Goal: Information Seeking & Learning: Learn about a topic

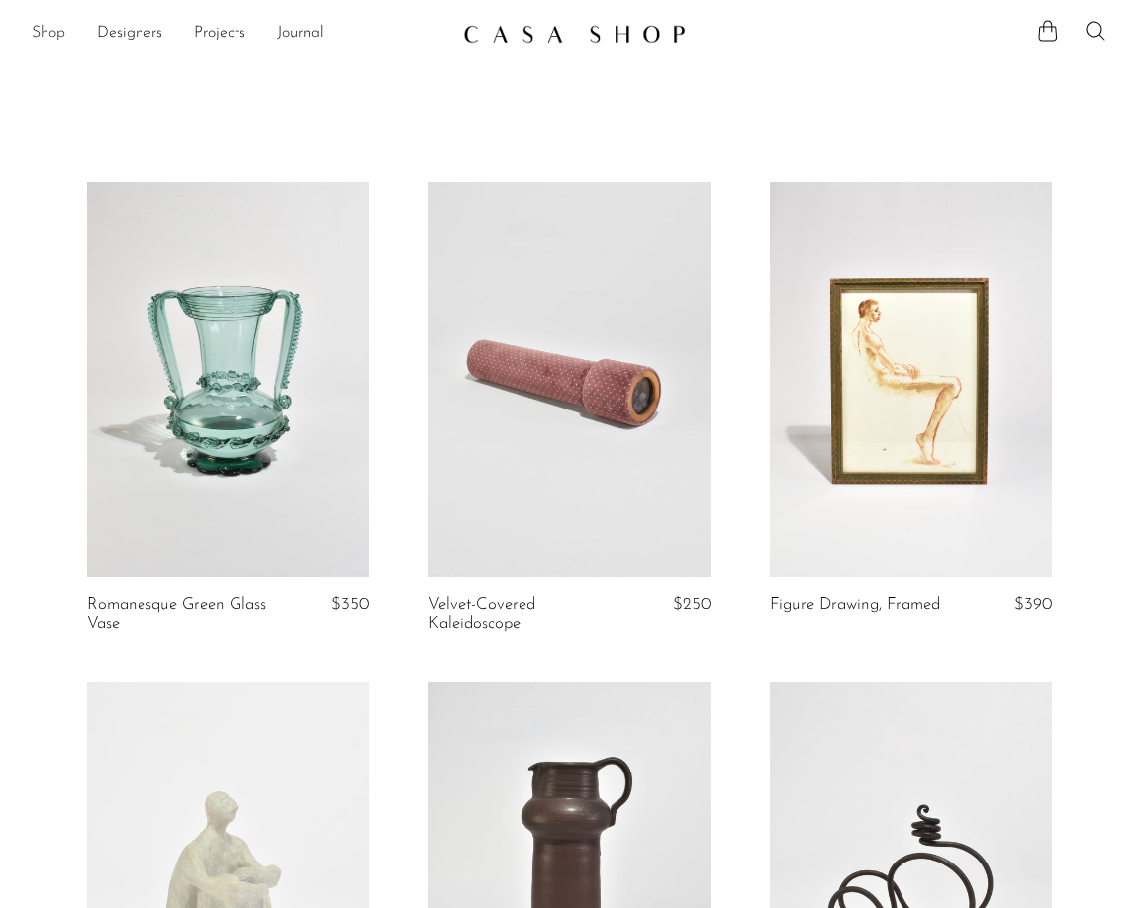
click at [52, 37] on link "Shop" at bounding box center [49, 34] width 34 height 26
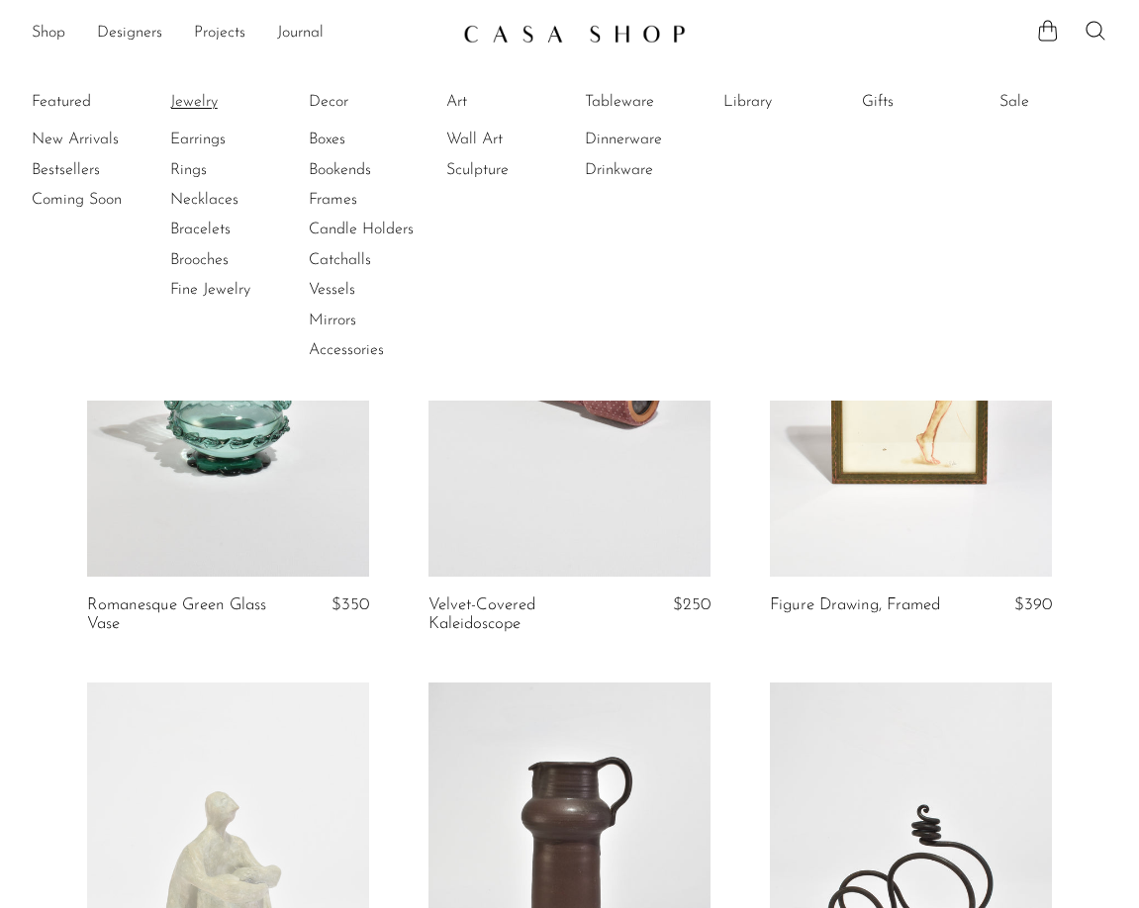
click at [201, 106] on link "Jewelry" at bounding box center [244, 102] width 148 height 22
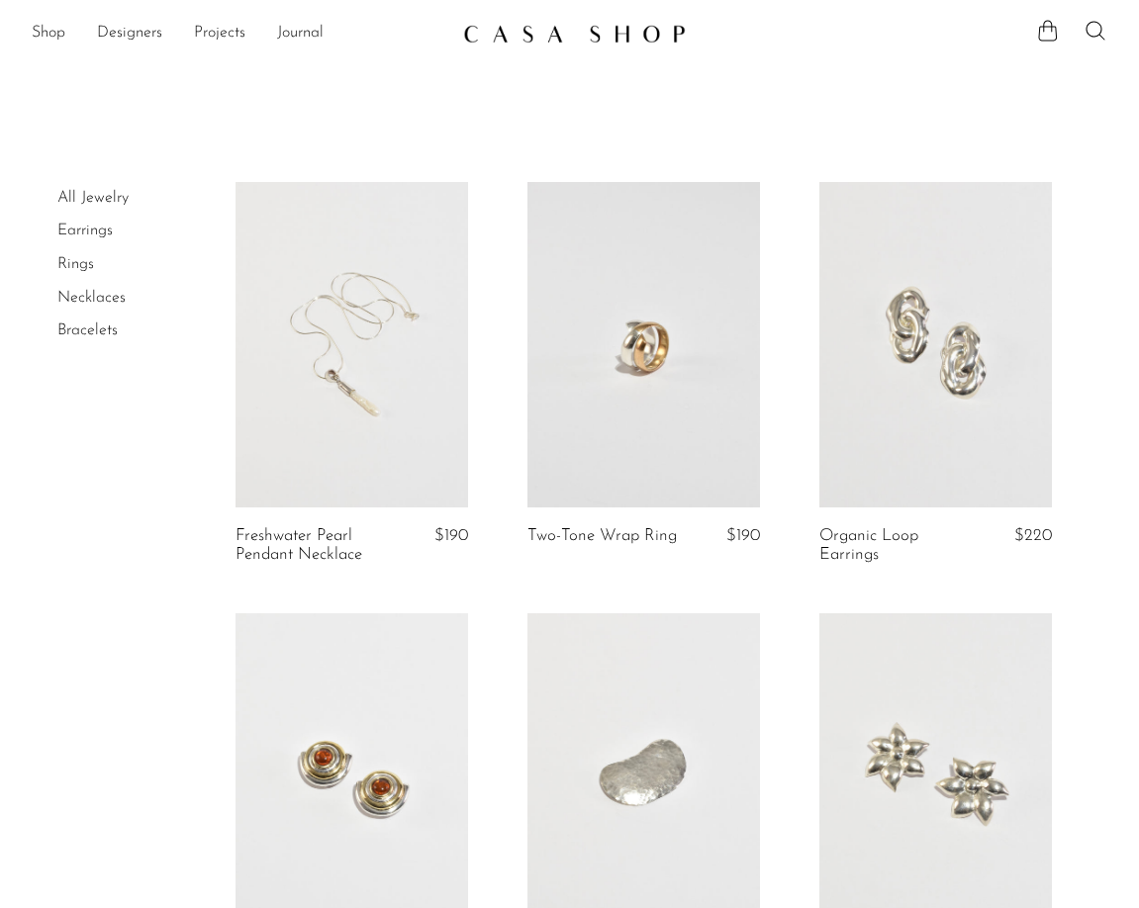
click at [116, 192] on link "All Jewelry" at bounding box center [92, 198] width 71 height 16
click at [47, 25] on link "Shop" at bounding box center [49, 34] width 34 height 26
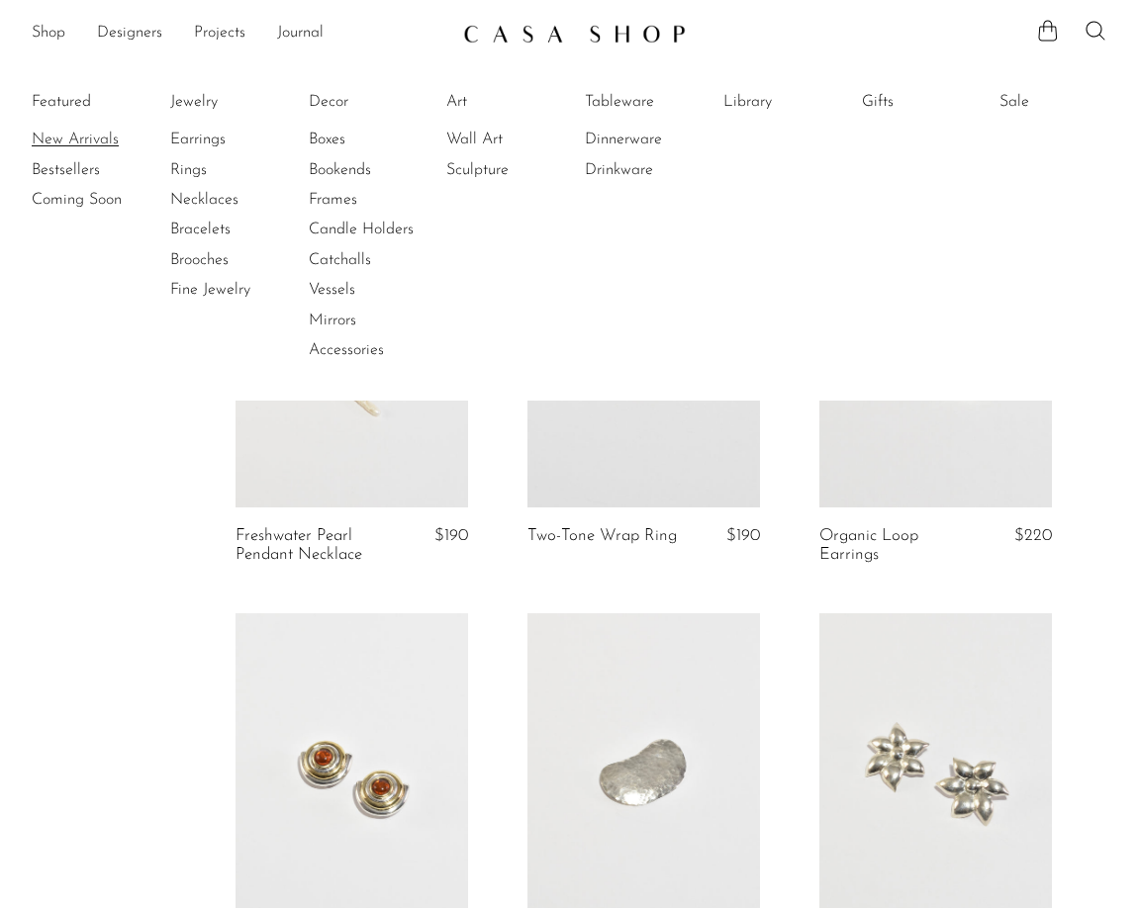
click at [76, 140] on link "New Arrivals" at bounding box center [106, 140] width 148 height 22
click at [190, 104] on link "Jewelry" at bounding box center [244, 102] width 148 height 22
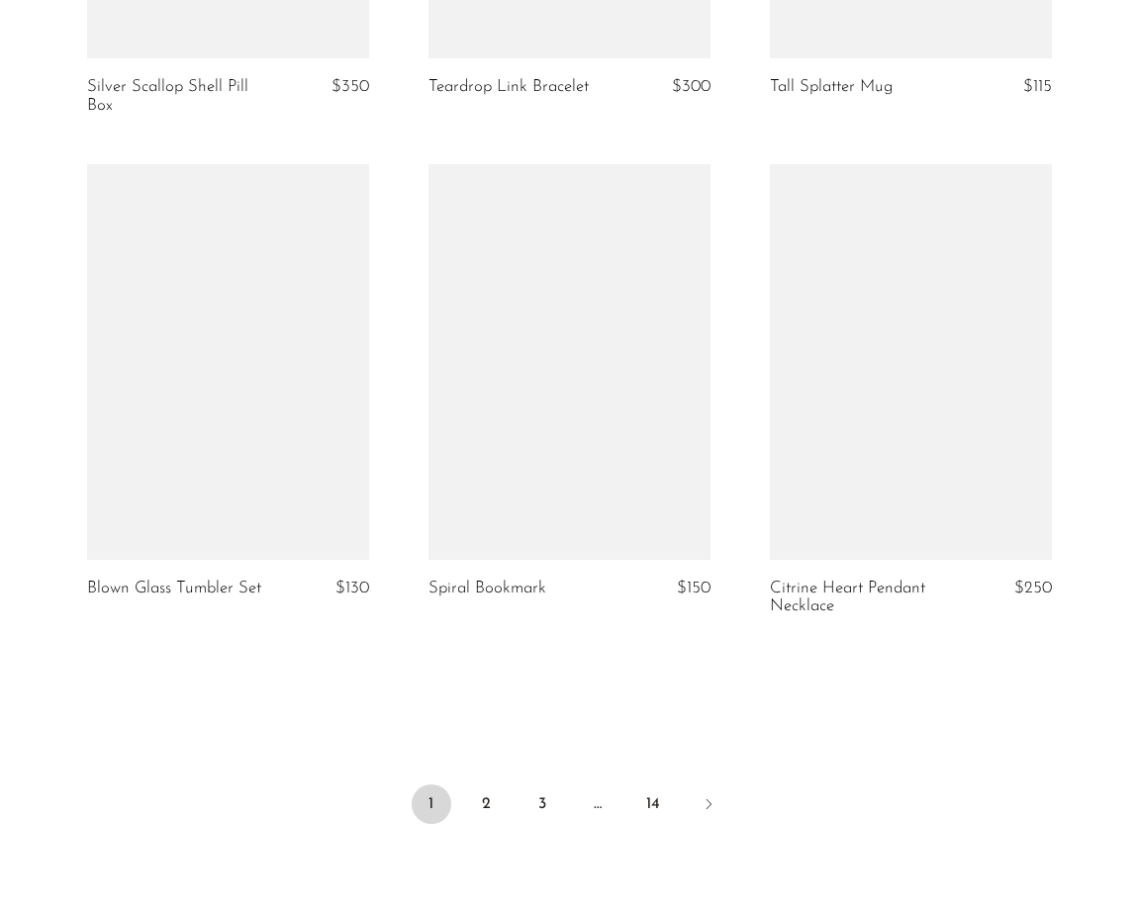
scroll to position [5605, 0]
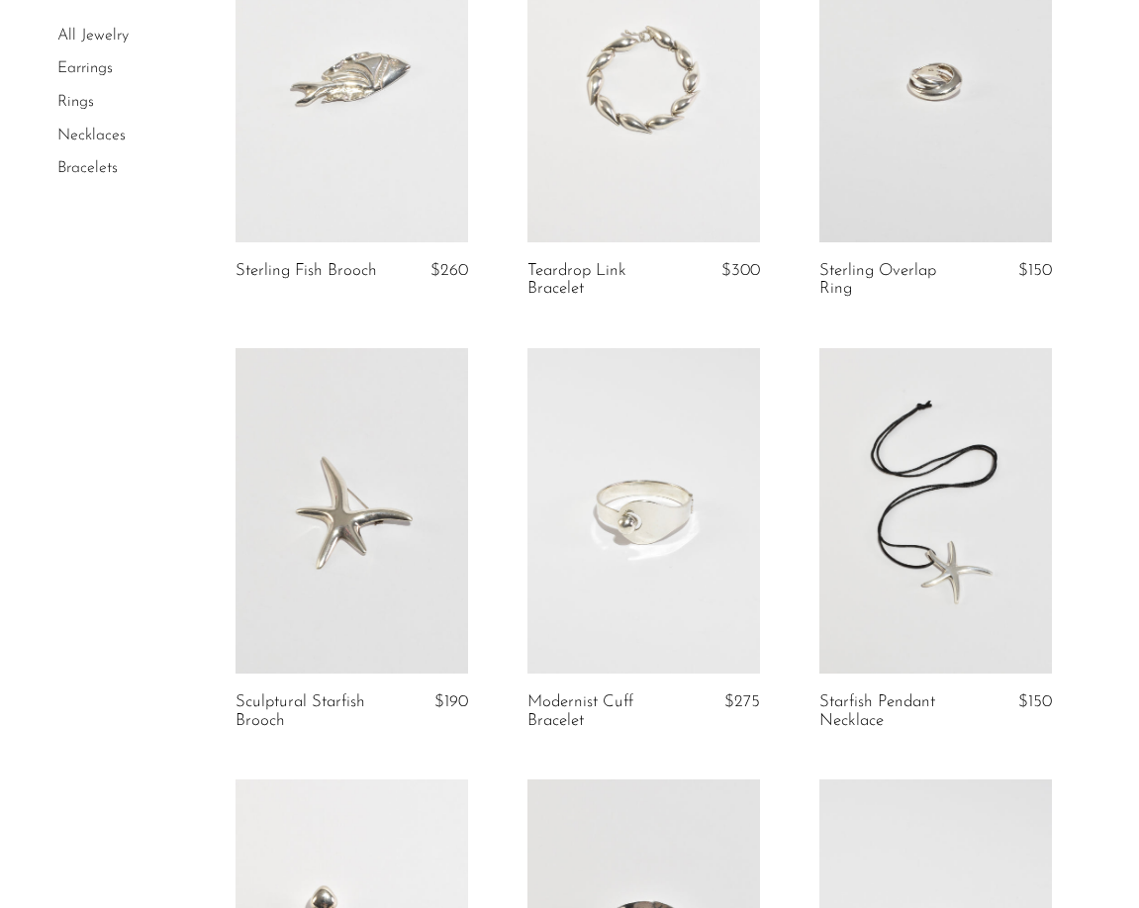
scroll to position [1613, 0]
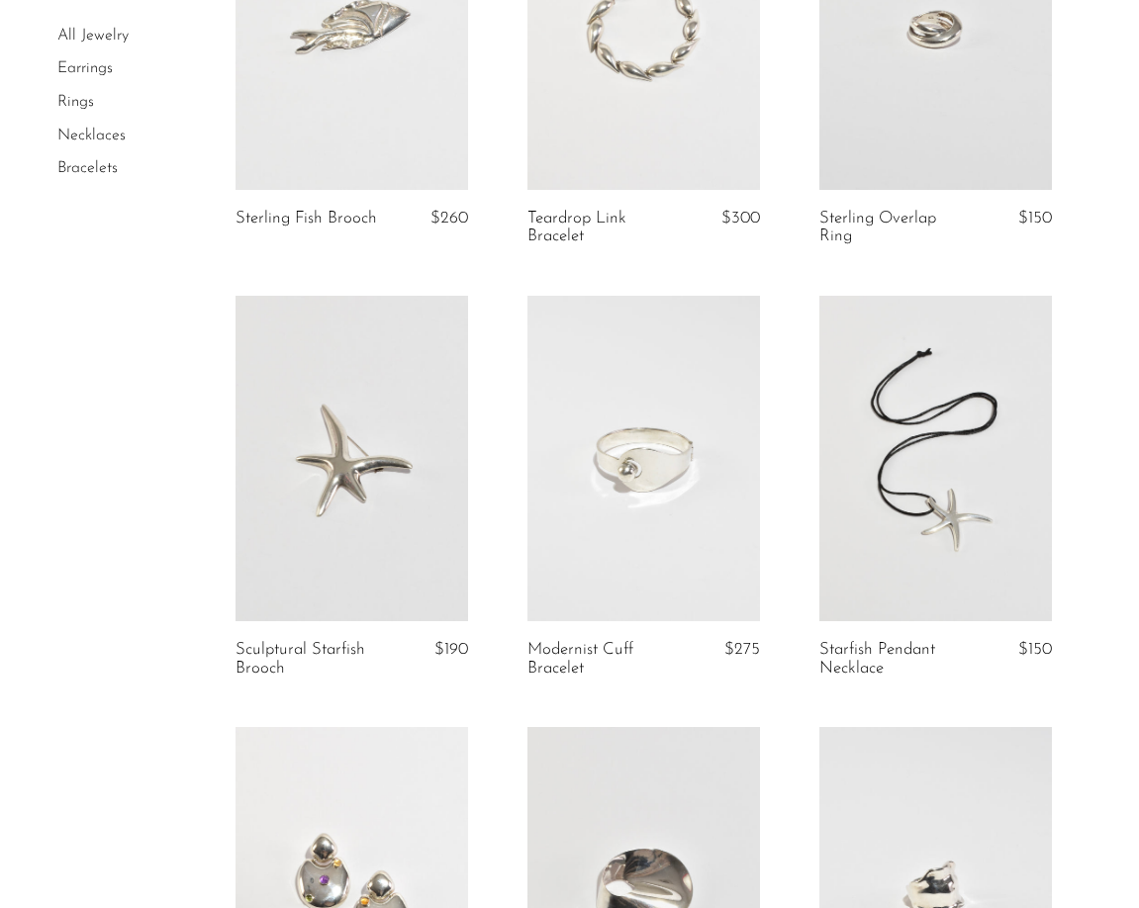
click at [437, 521] on link at bounding box center [351, 459] width 233 height 326
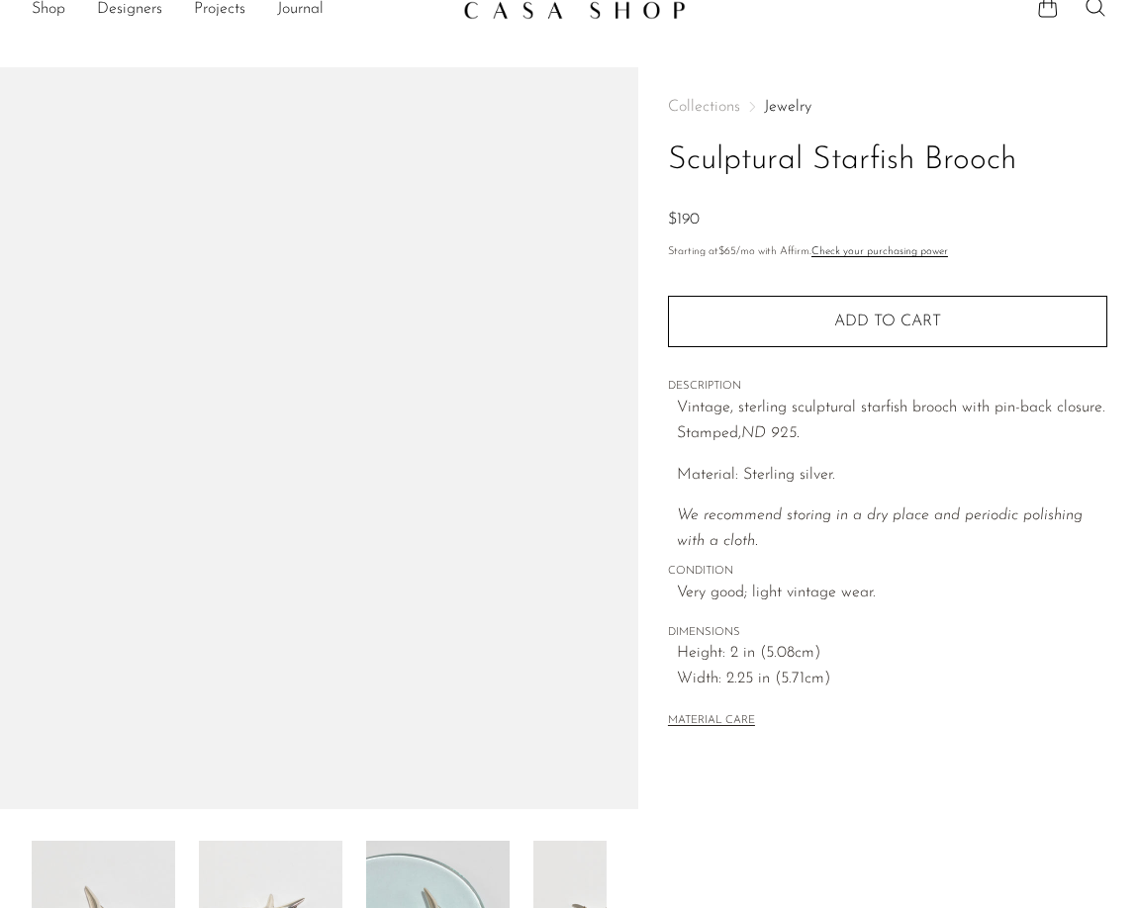
scroll to position [34, 0]
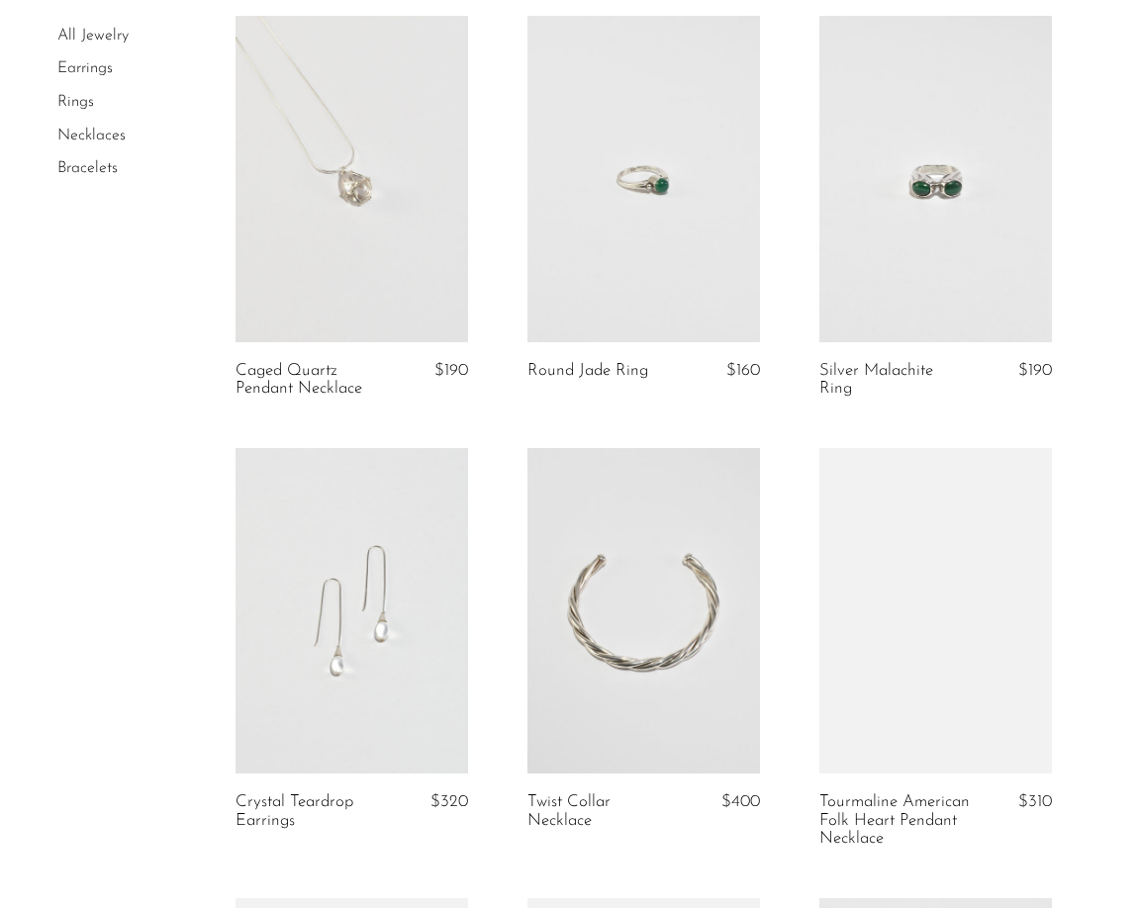
scroll to position [4213, 0]
